Goal: Find specific page/section: Find specific page/section

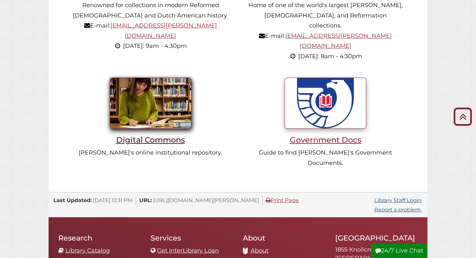
scroll to position [517, 0]
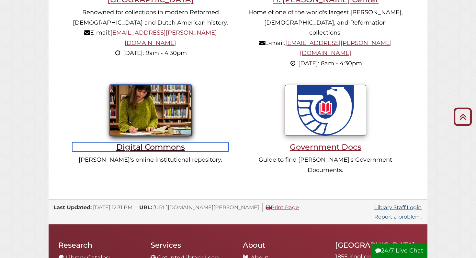
click at [160, 102] on img at bounding box center [151, 110] width 82 height 51
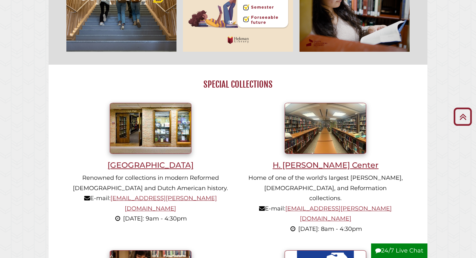
scroll to position [538, 0]
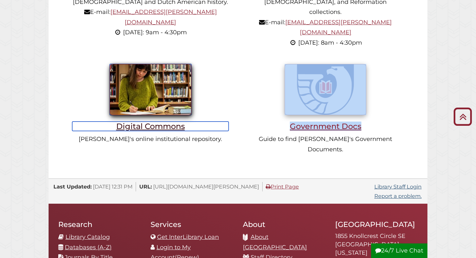
click at [163, 68] on img at bounding box center [151, 89] width 82 height 51
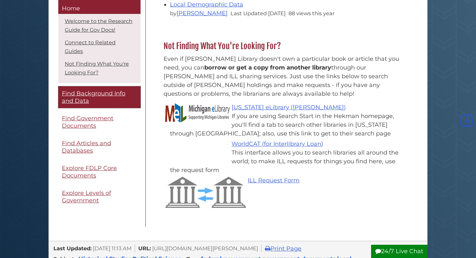
scroll to position [294, 0]
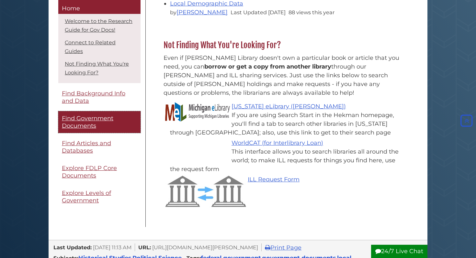
click at [102, 120] on span "Find Government Documents" at bounding box center [87, 122] width 51 height 15
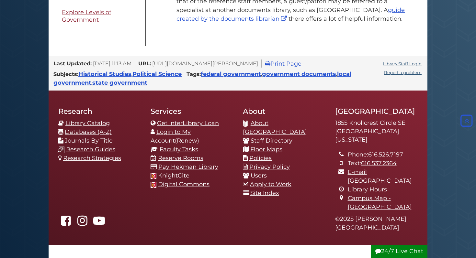
scroll to position [533, 0]
